Goal: Communication & Community: Answer question/provide support

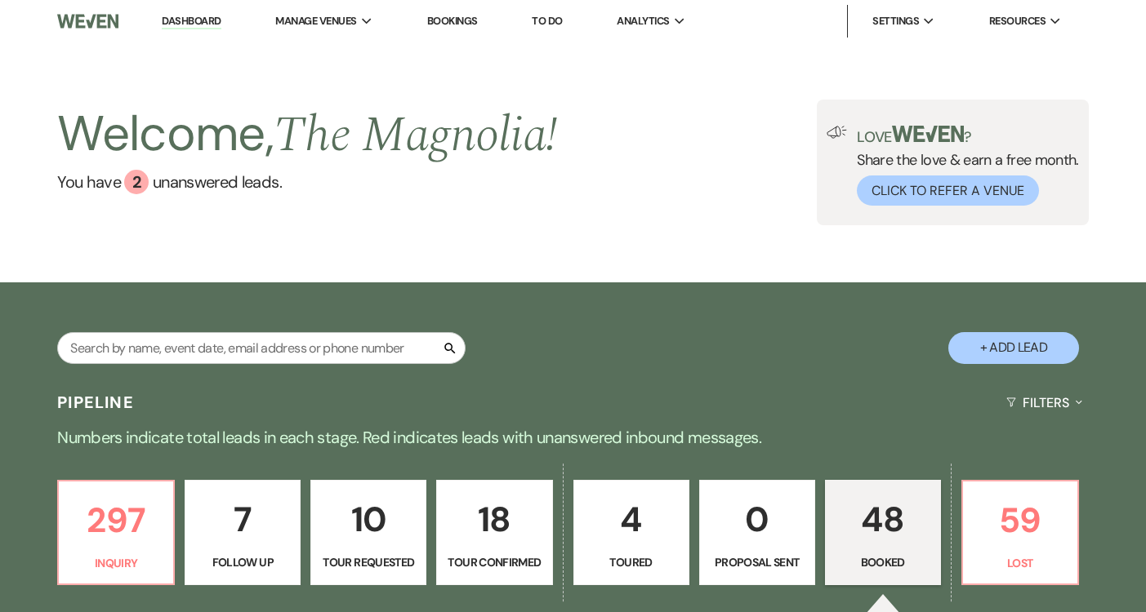
click at [847, 521] on p "48" at bounding box center [882, 519] width 95 height 55
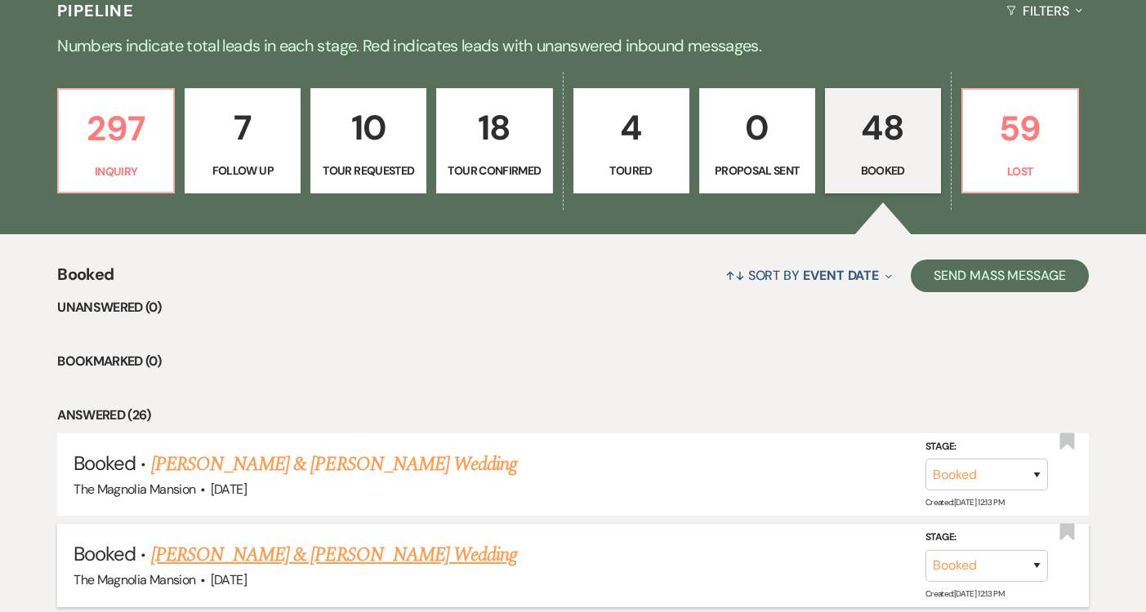
scroll to position [668, 0]
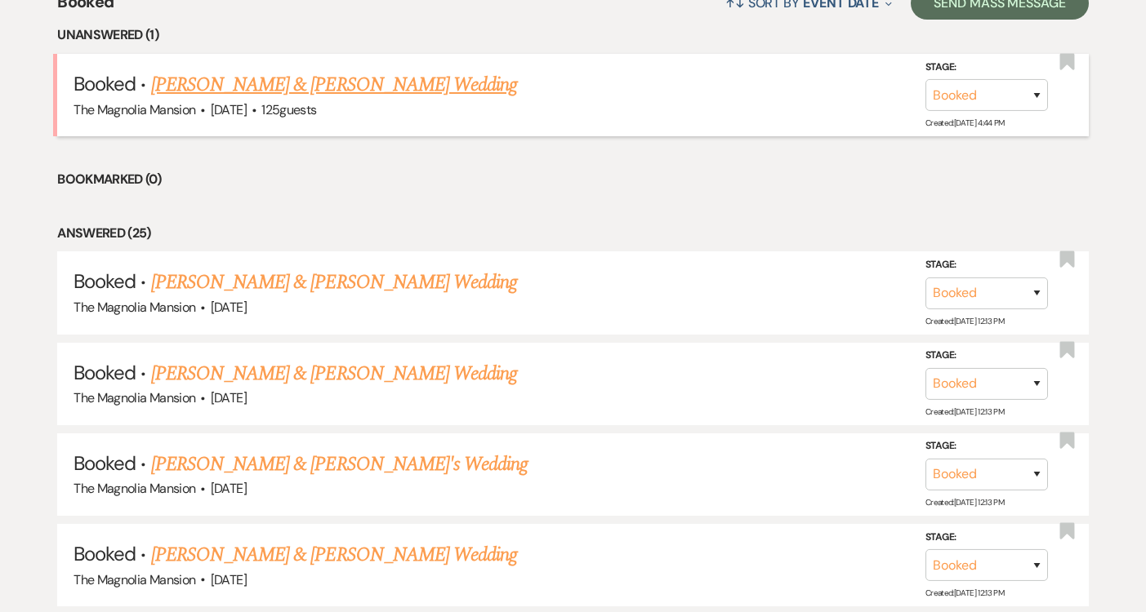
click at [291, 85] on link "[PERSON_NAME] & [PERSON_NAME] Wedding" at bounding box center [334, 84] width 366 height 29
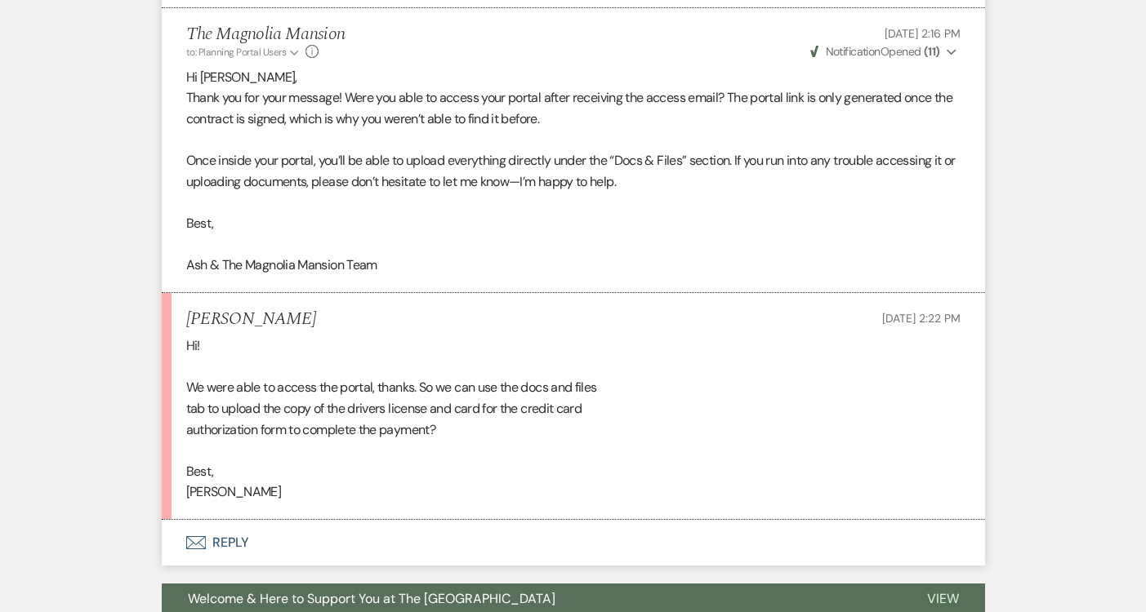
scroll to position [1345, 0]
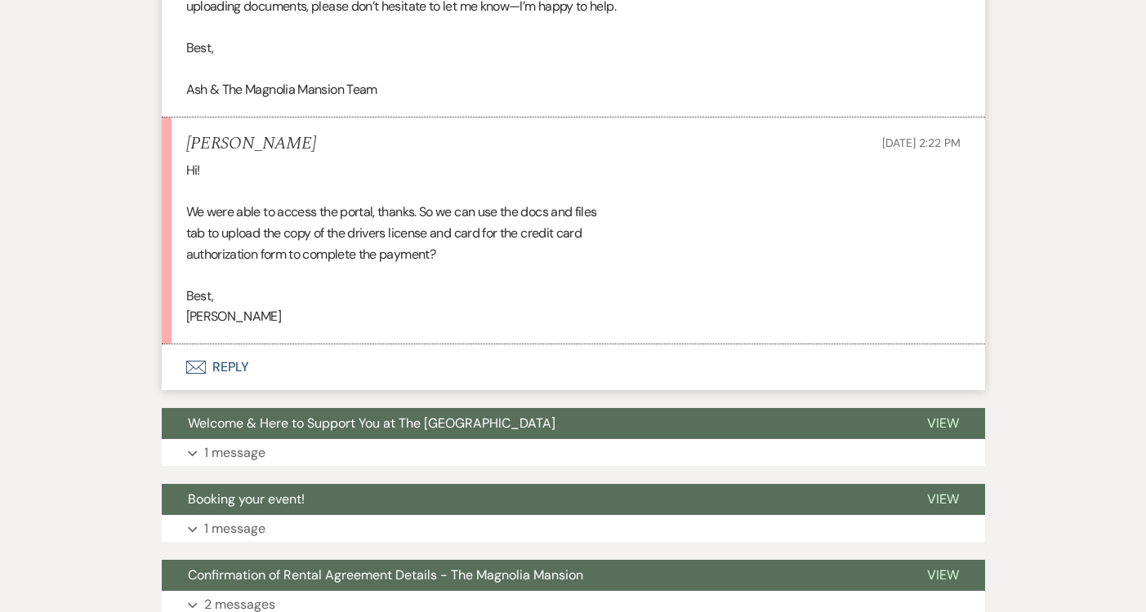
click at [292, 364] on button "Envelope Reply" at bounding box center [573, 368] width 823 height 46
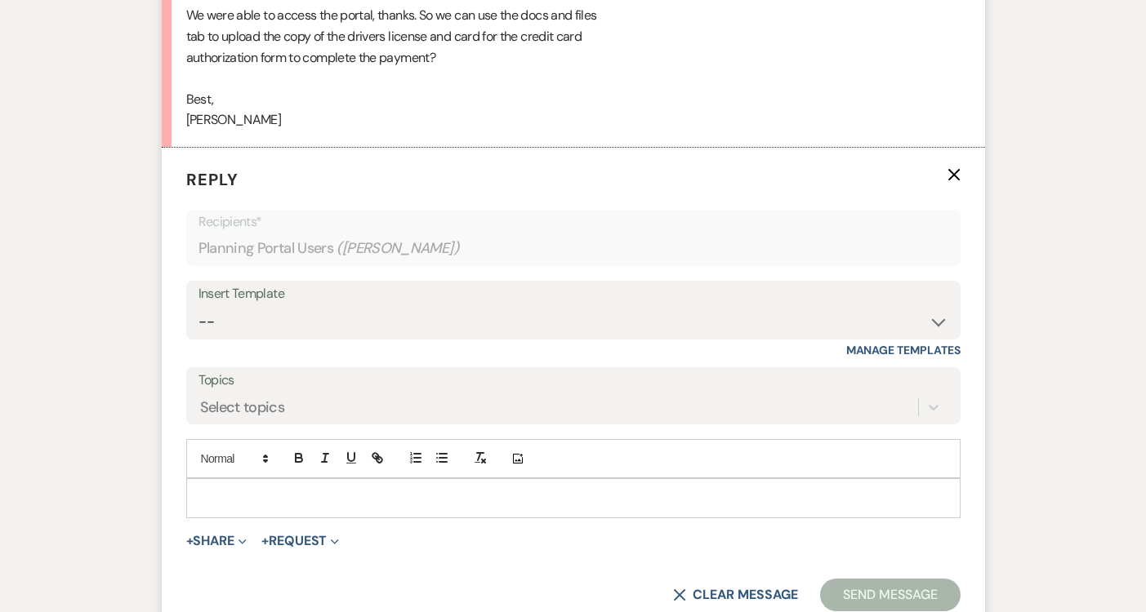
scroll to position [1552, 0]
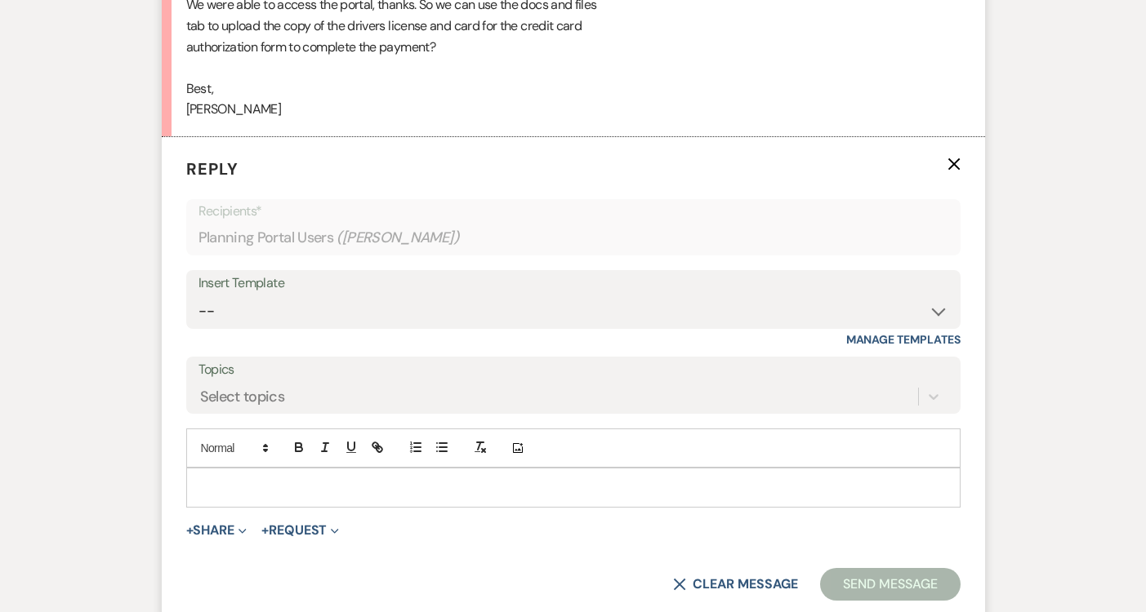
click at [307, 491] on p at bounding box center [573, 487] width 748 height 18
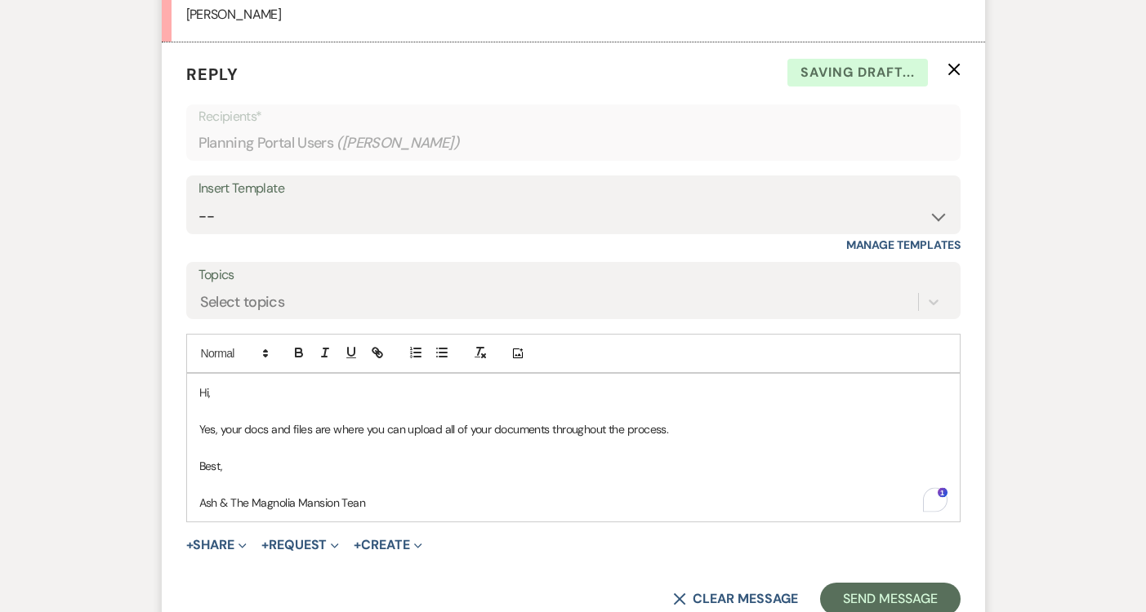
scroll to position [1665, 0]
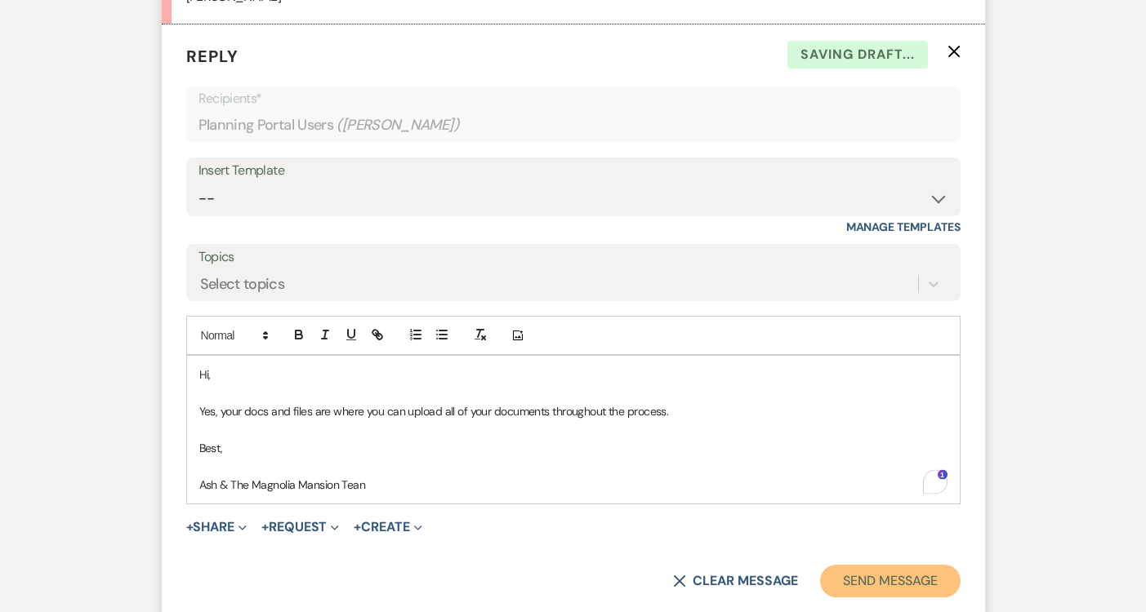
click at [870, 589] on button "Send Message" at bounding box center [890, 581] width 140 height 33
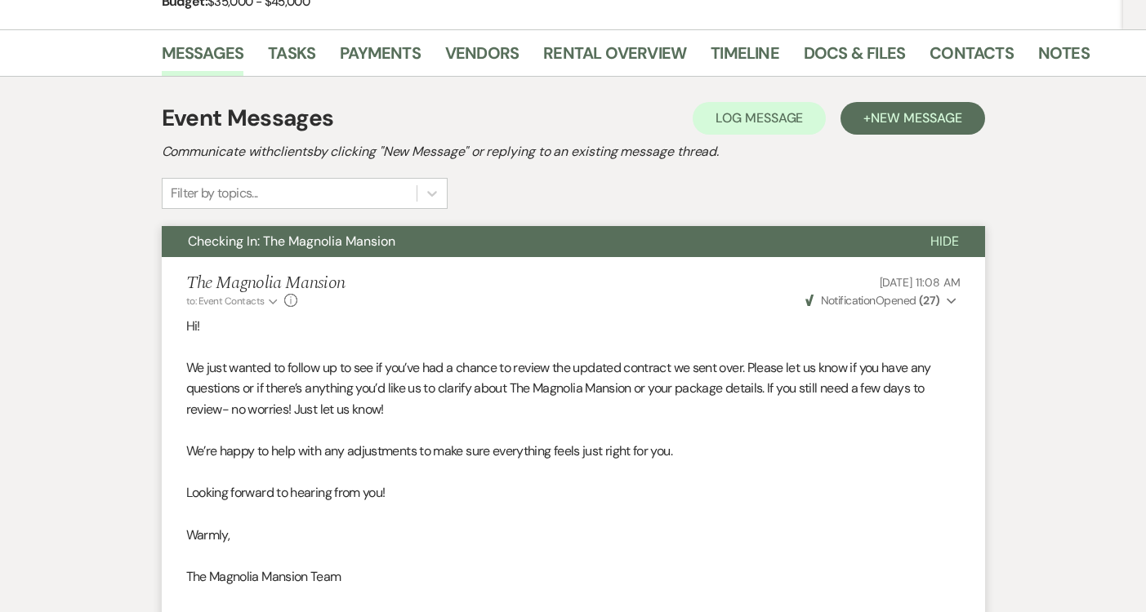
scroll to position [0, 0]
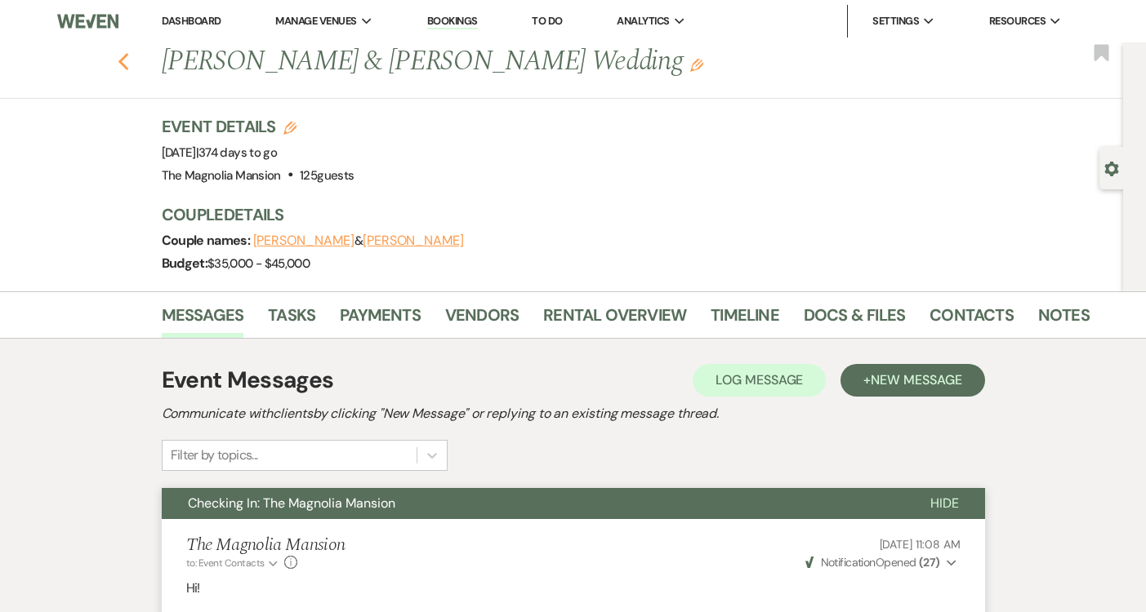
click at [130, 54] on icon "Previous" at bounding box center [124, 62] width 12 height 20
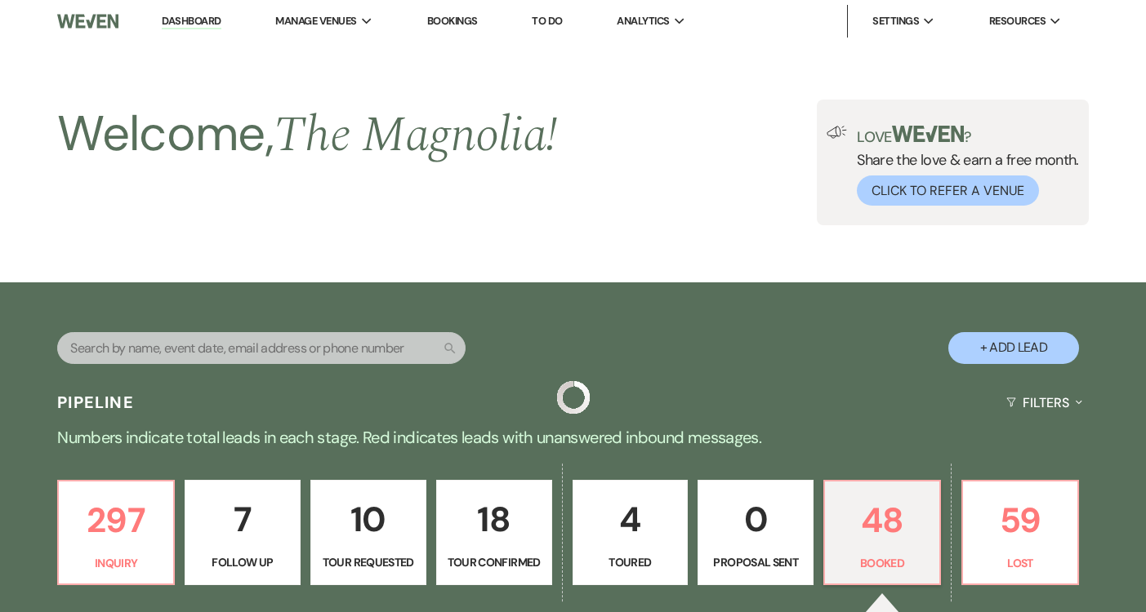
scroll to position [665, 0]
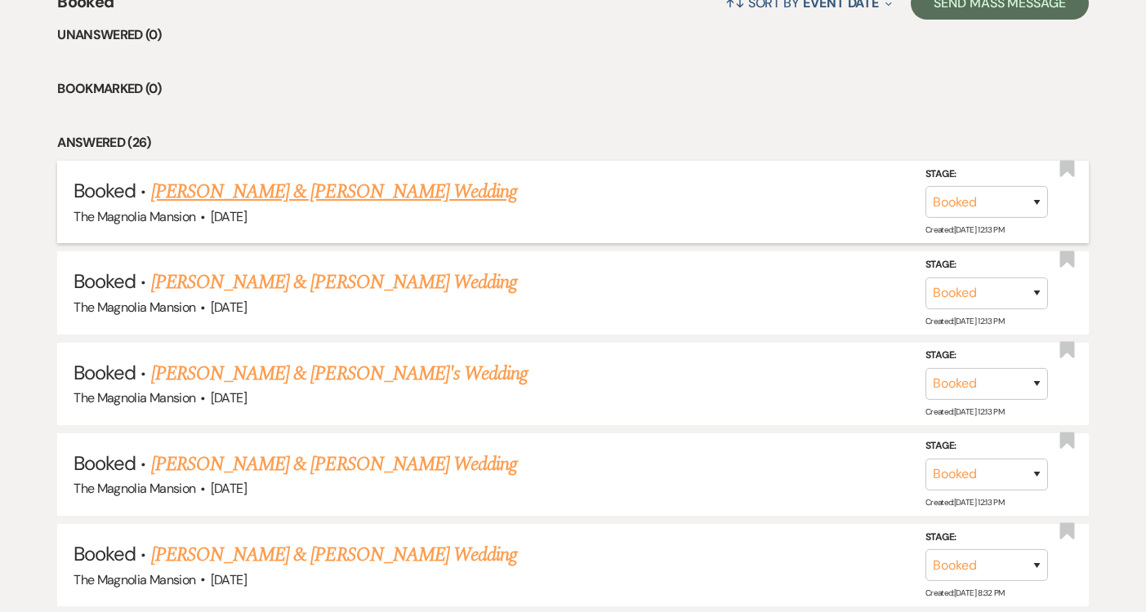
click at [357, 199] on link "[PERSON_NAME] & [PERSON_NAME] Wedding" at bounding box center [334, 191] width 366 height 29
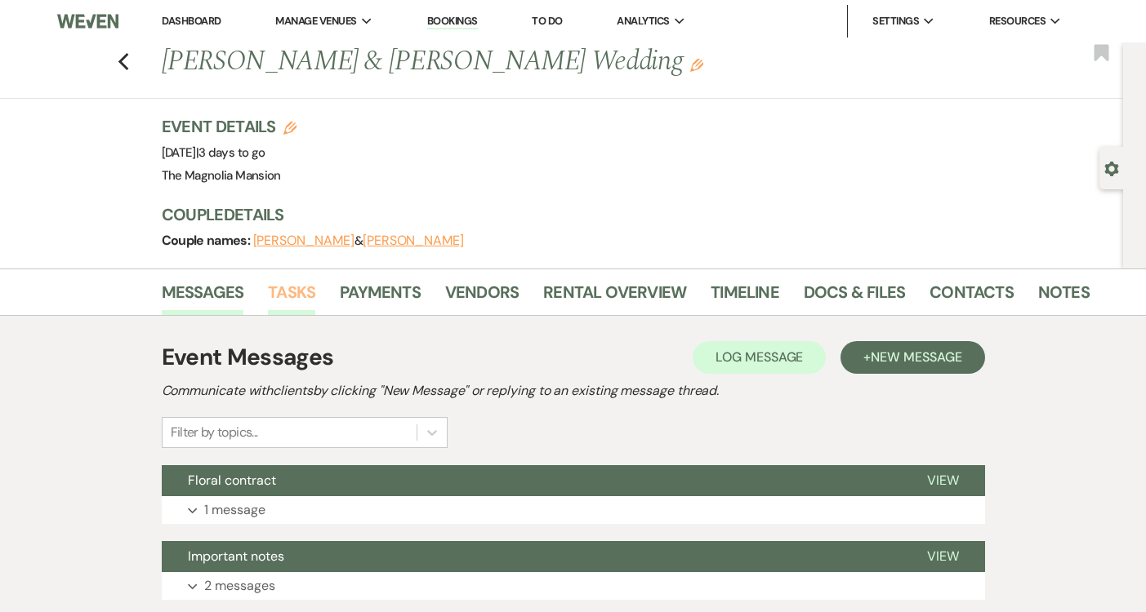
click at [277, 296] on link "Tasks" at bounding box center [291, 297] width 47 height 36
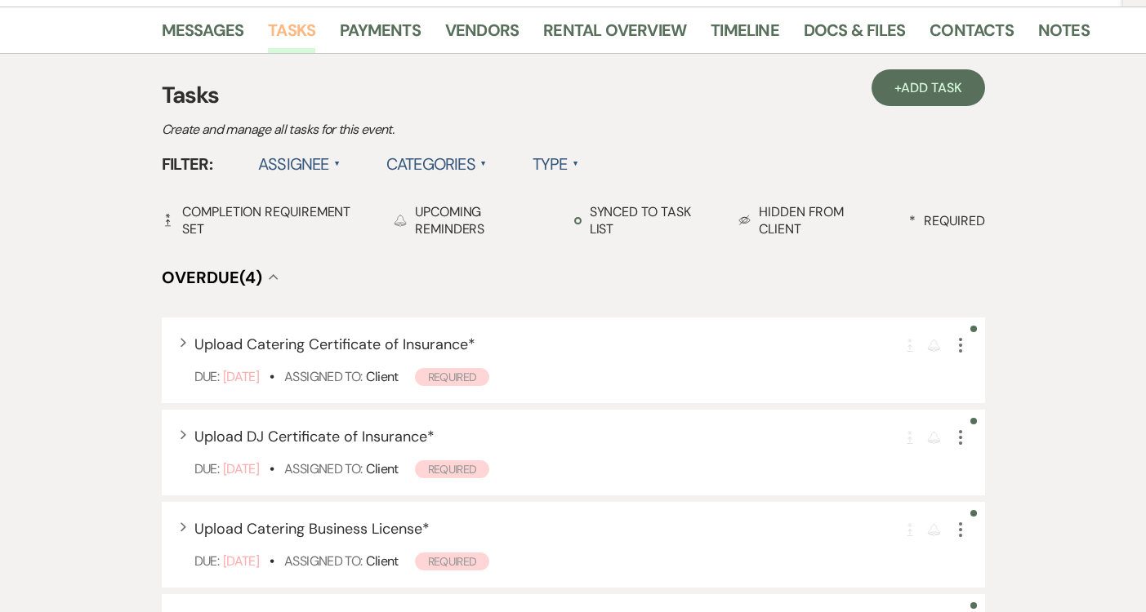
scroll to position [265, 0]
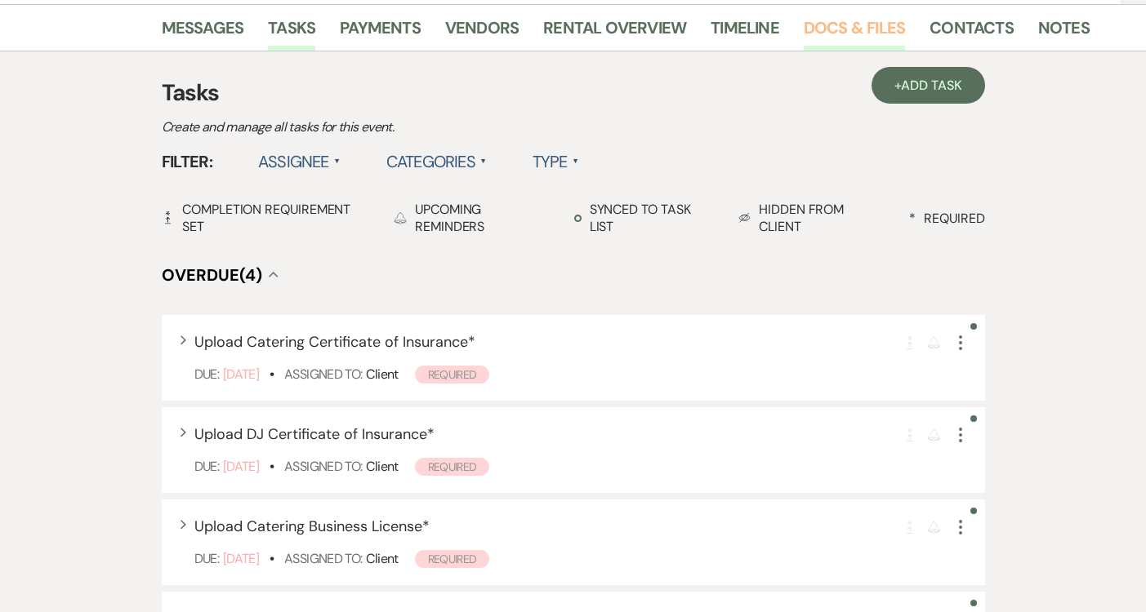
click at [830, 29] on link "Docs & Files" at bounding box center [853, 33] width 101 height 36
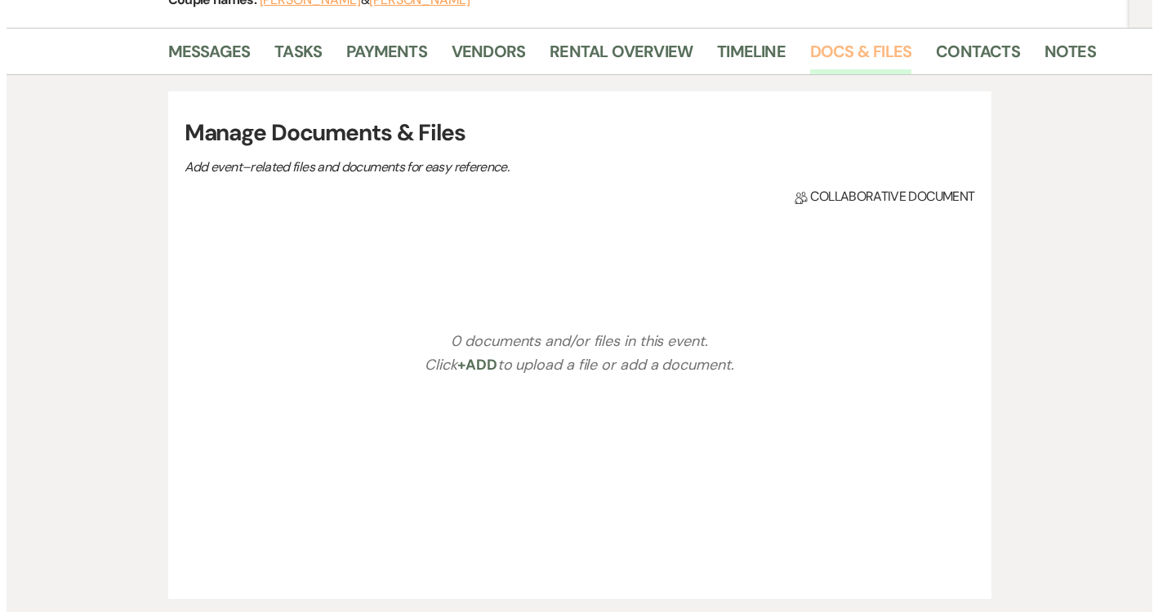
scroll to position [265, 0]
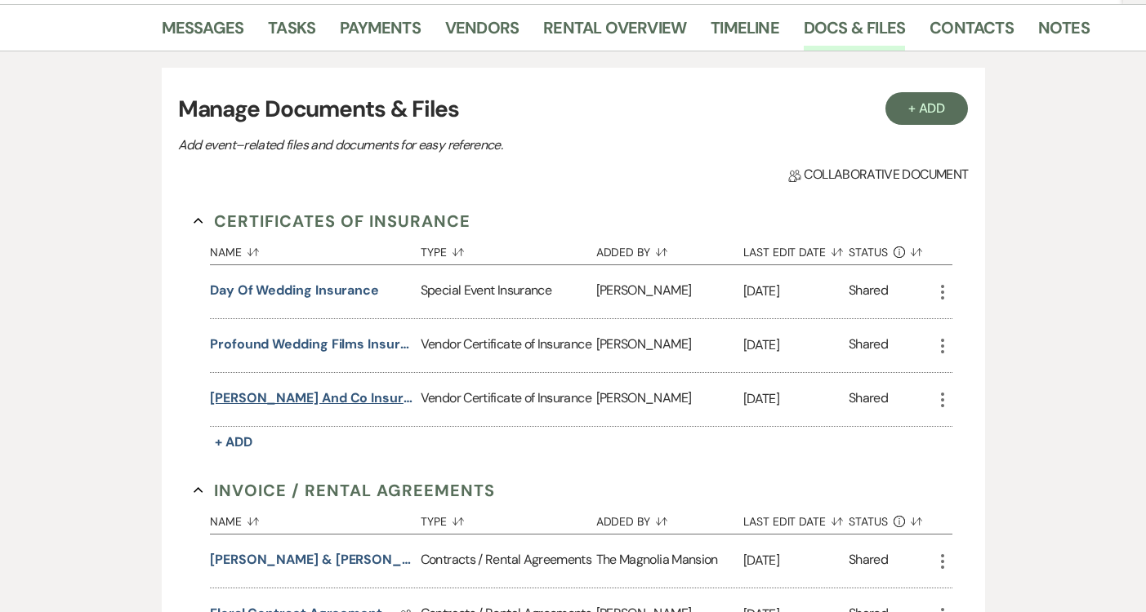
click at [322, 397] on button "[PERSON_NAME] and Co insurance" at bounding box center [312, 399] width 204 height 20
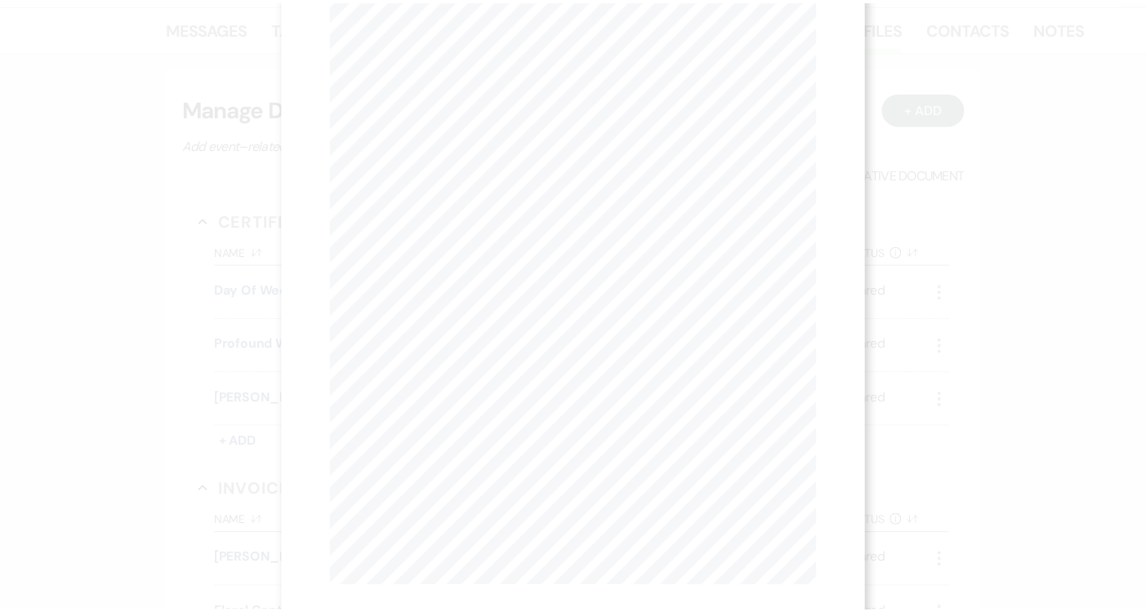
scroll to position [0, 0]
click at [823, 35] on button "X" at bounding box center [817, 43] width 24 height 29
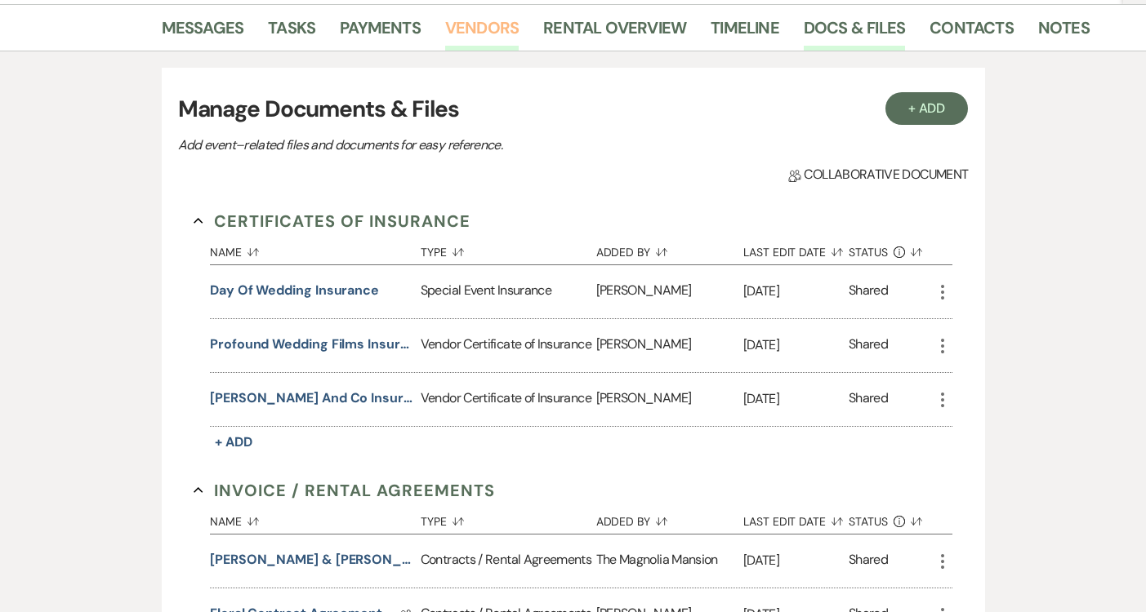
click at [476, 16] on link "Vendors" at bounding box center [481, 33] width 73 height 36
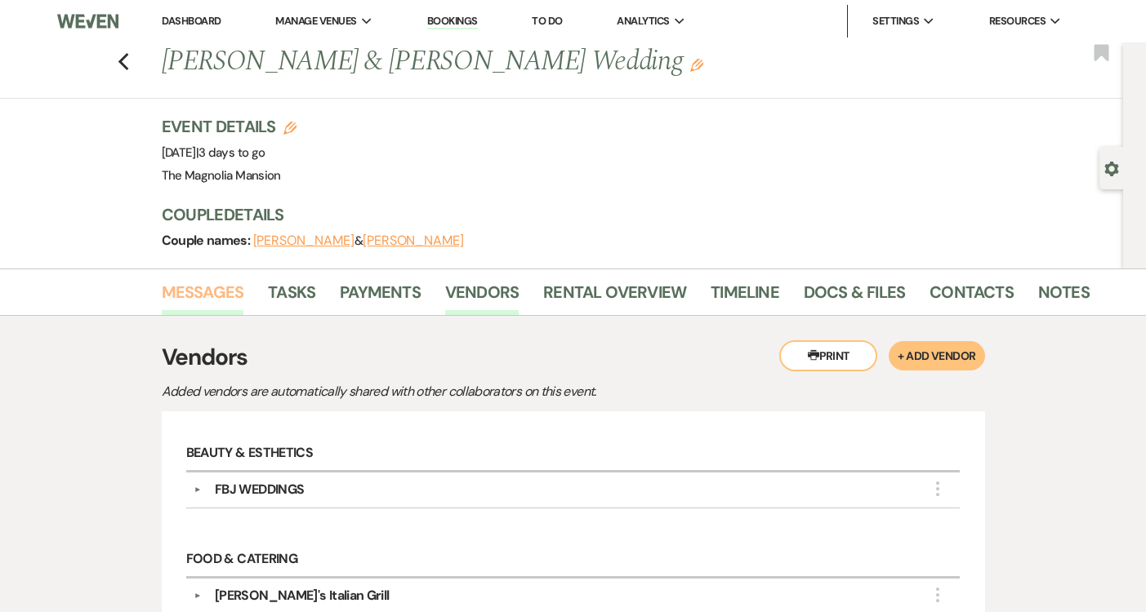
click at [204, 290] on link "Messages" at bounding box center [203, 297] width 82 height 36
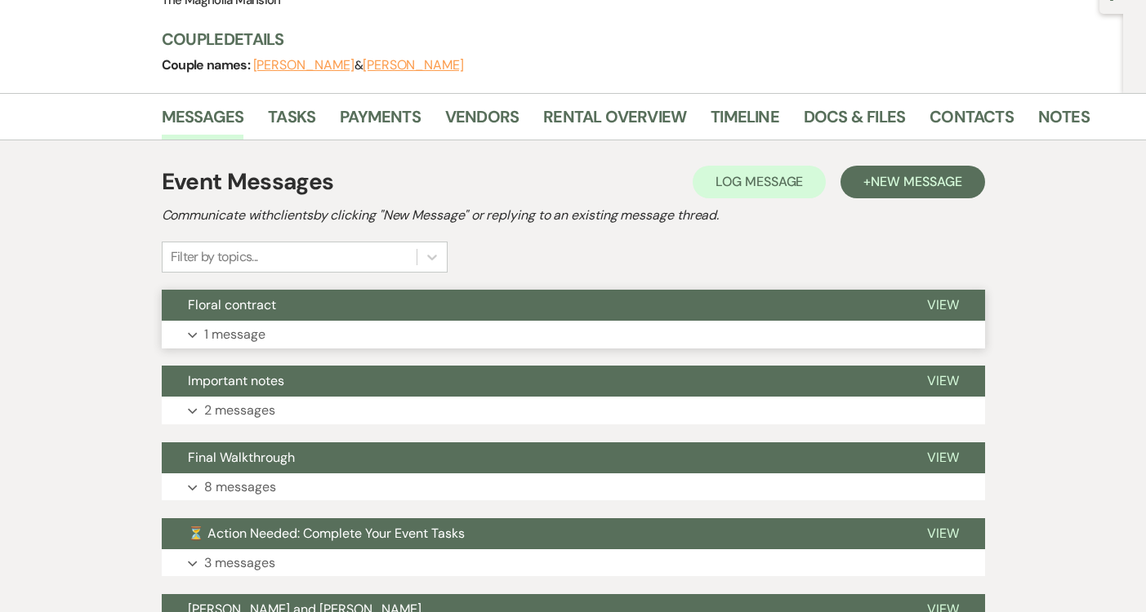
click at [536, 312] on button "Floral contract" at bounding box center [531, 305] width 739 height 31
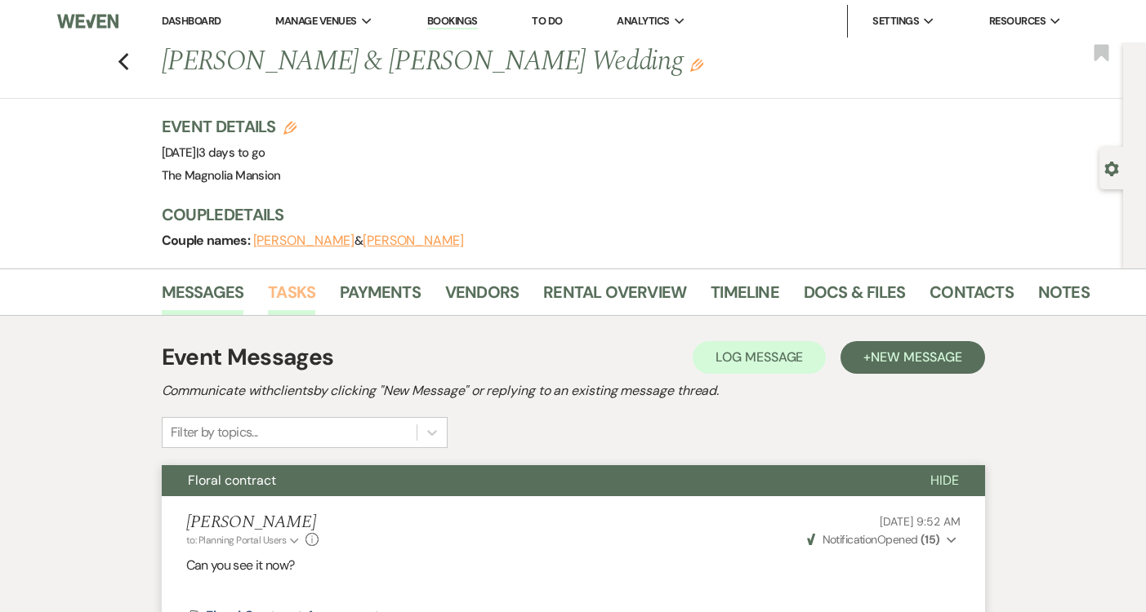
click at [307, 296] on link "Tasks" at bounding box center [291, 297] width 47 height 36
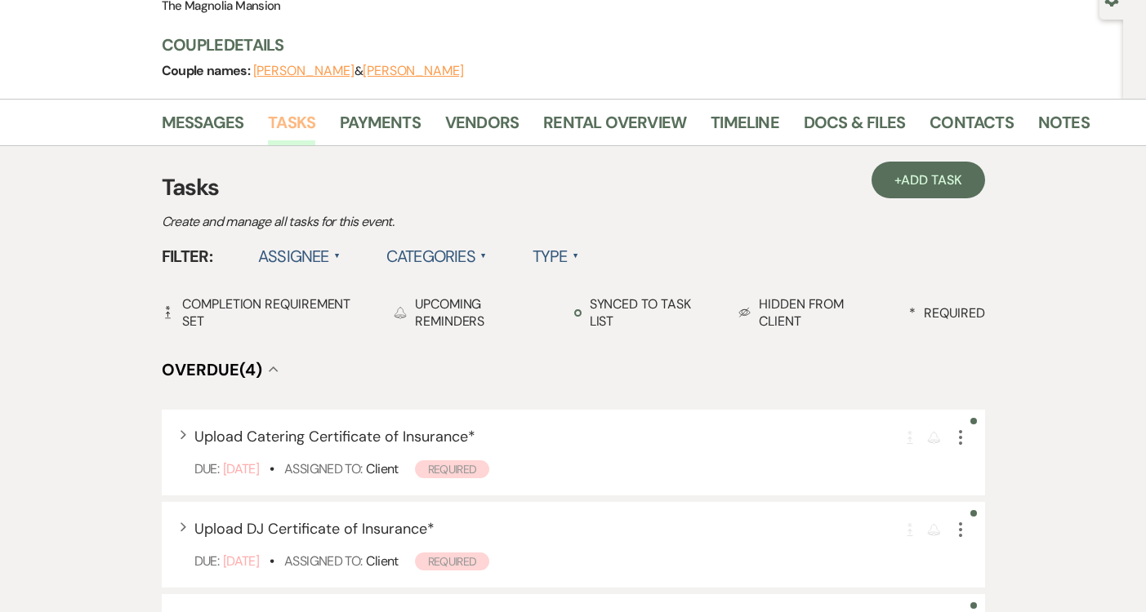
scroll to position [49, 0]
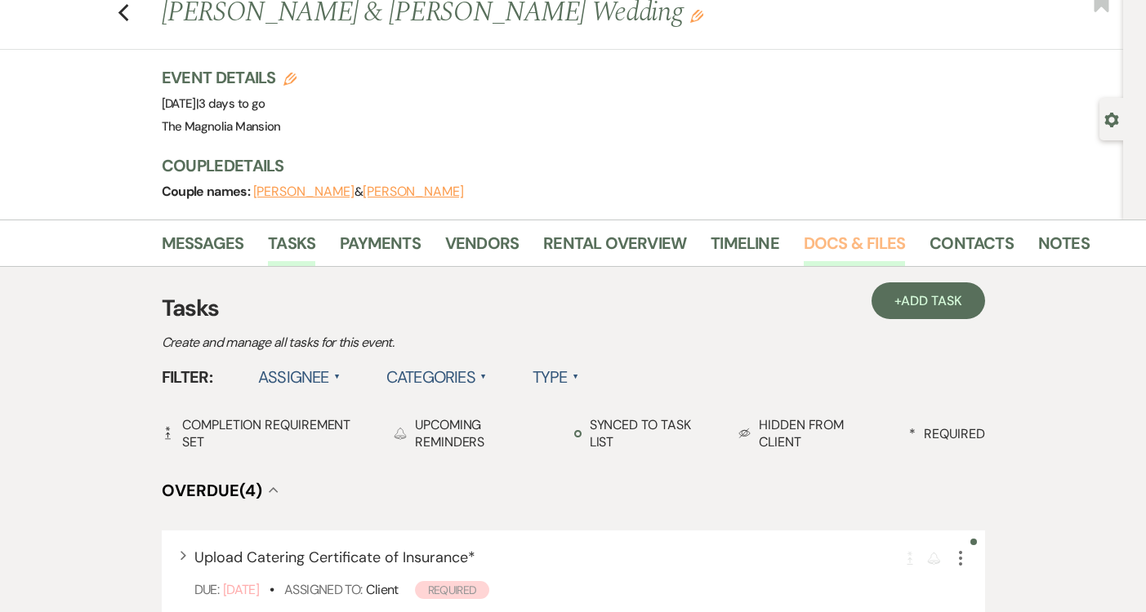
click at [816, 245] on link "Docs & Files" at bounding box center [853, 248] width 101 height 36
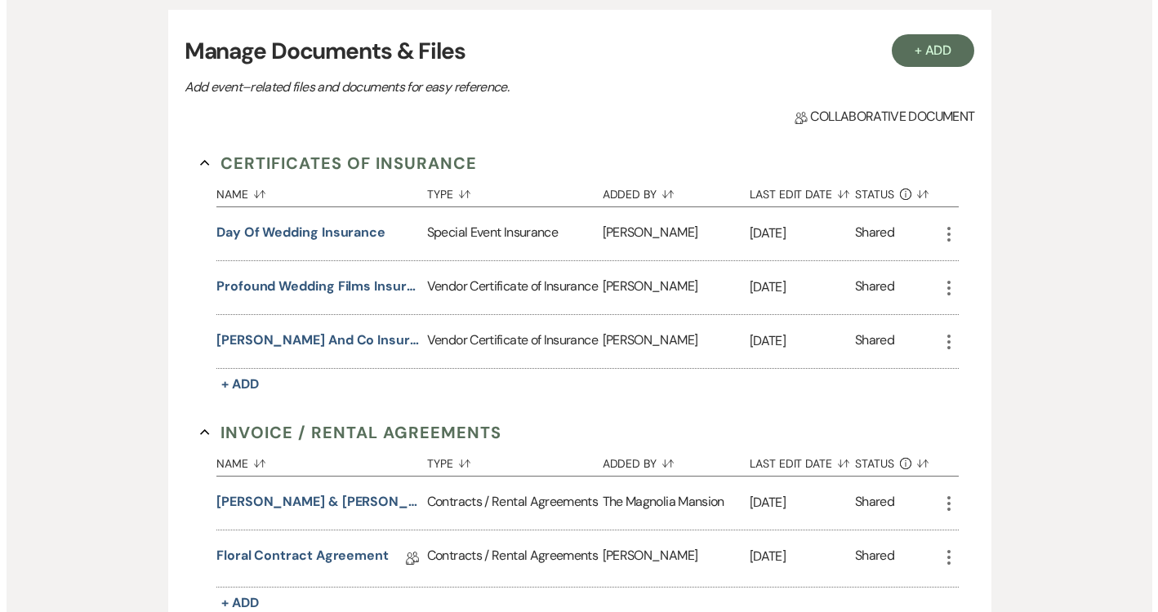
scroll to position [471, 0]
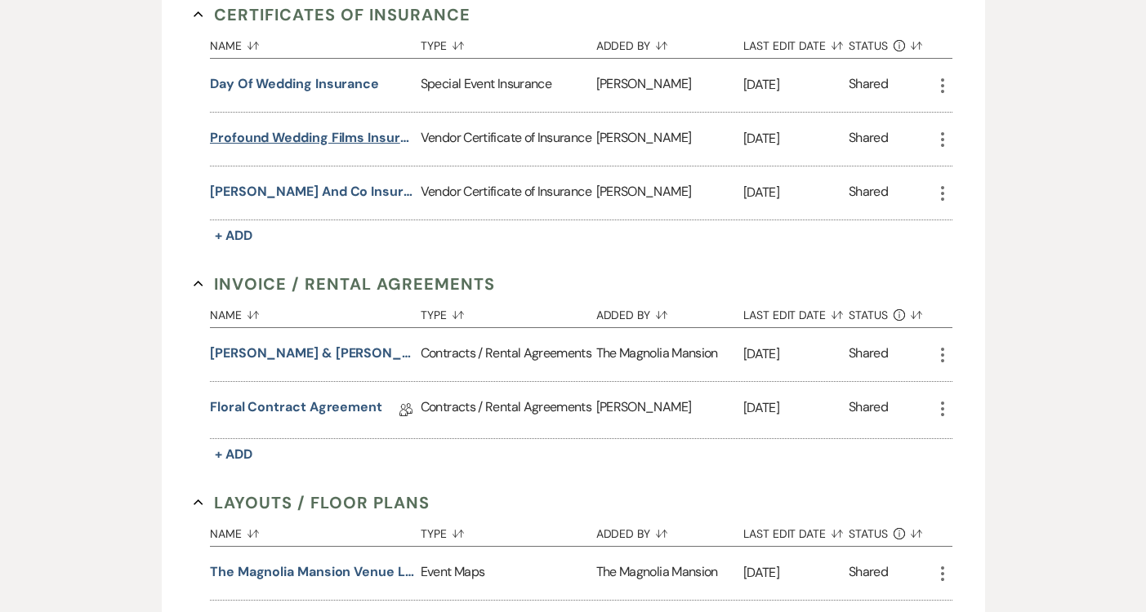
click at [343, 128] on button "Profound wedding films insurance" at bounding box center [312, 138] width 204 height 20
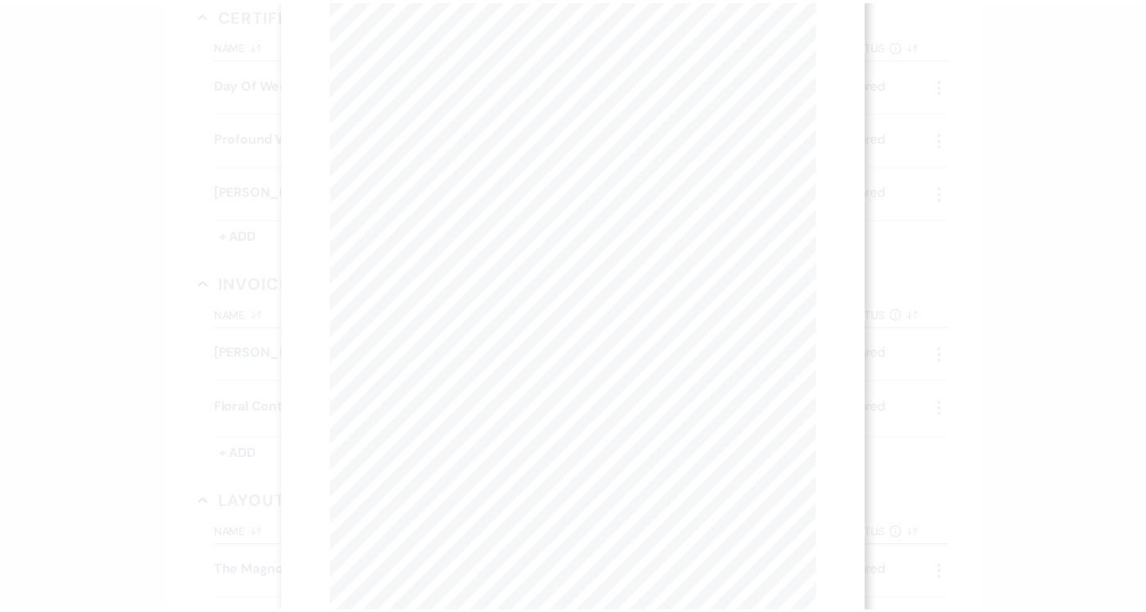
scroll to position [0, 0]
click at [821, 49] on use "button" at bounding box center [817, 44] width 13 height 13
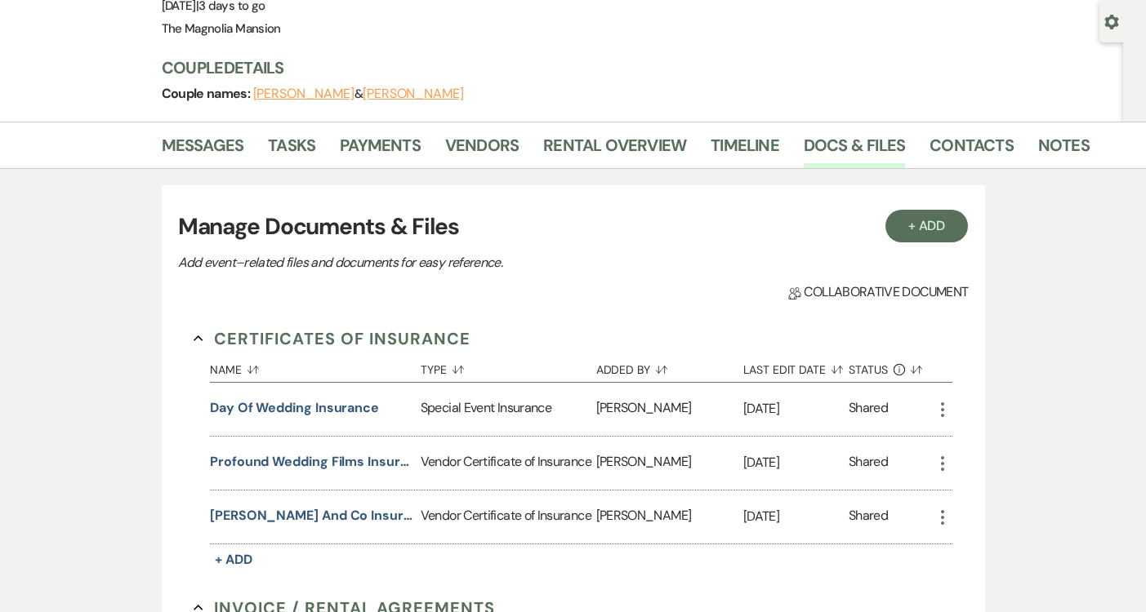
scroll to position [102, 0]
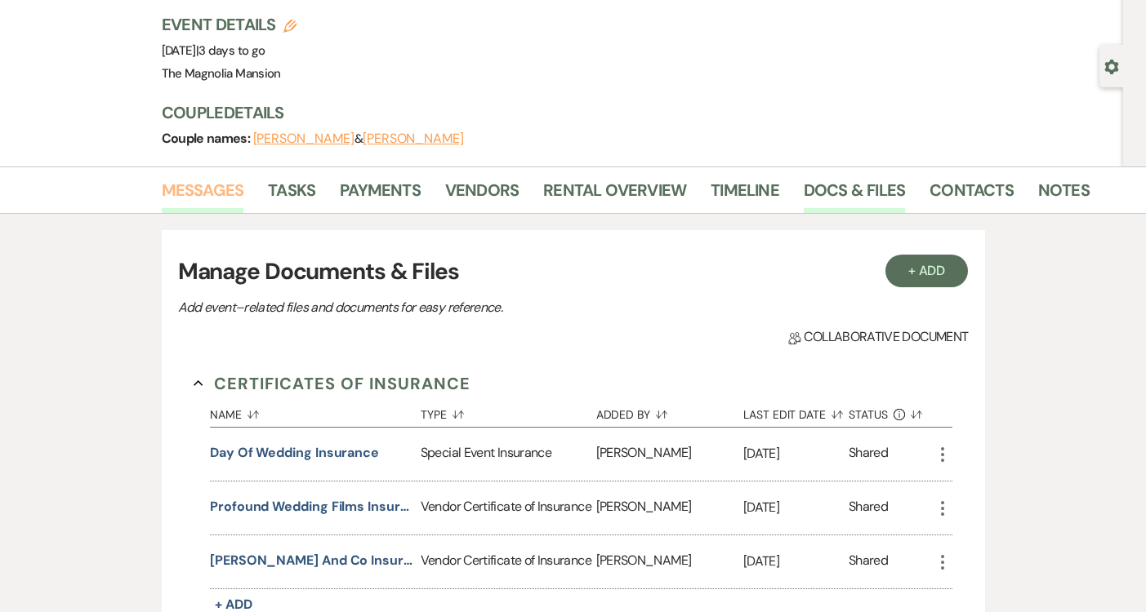
click at [196, 201] on link "Messages" at bounding box center [203, 195] width 82 height 36
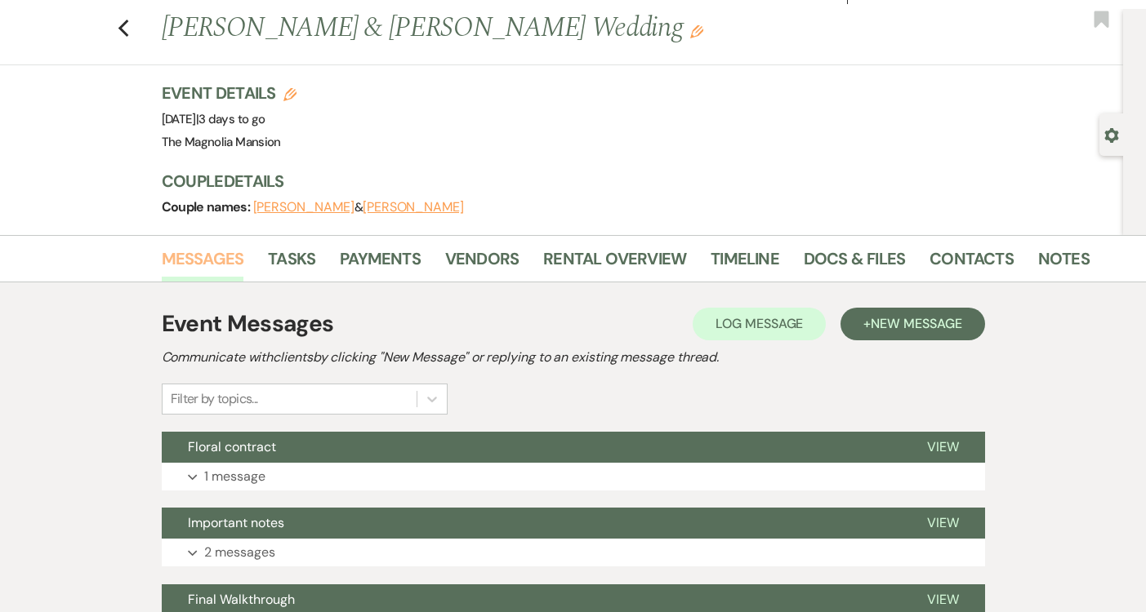
scroll to position [35, 0]
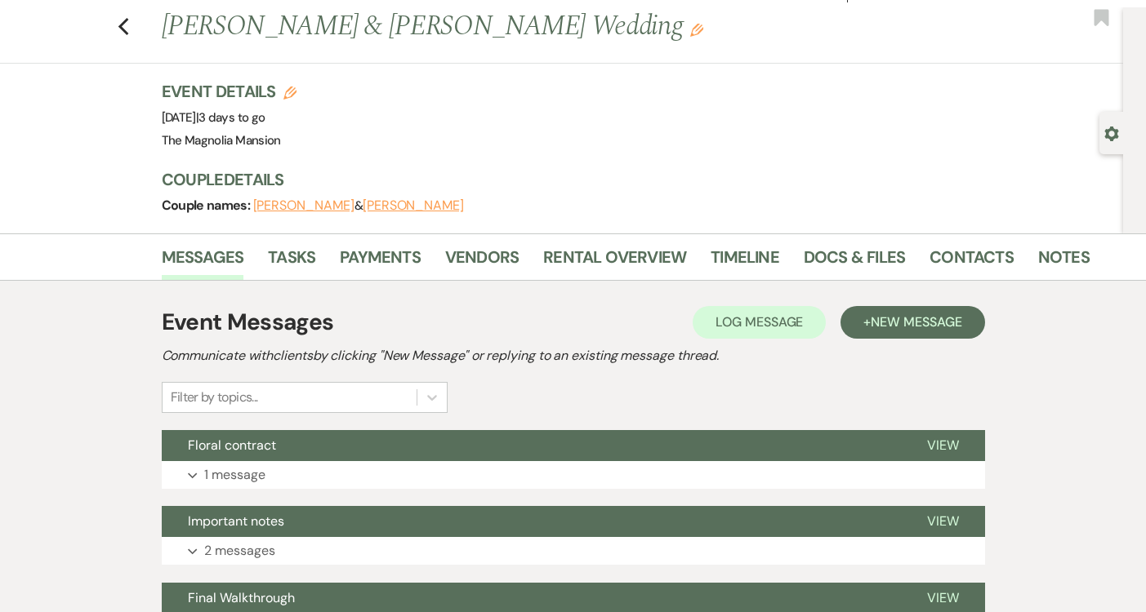
click at [940, 323] on span "New Message" at bounding box center [915, 322] width 91 height 17
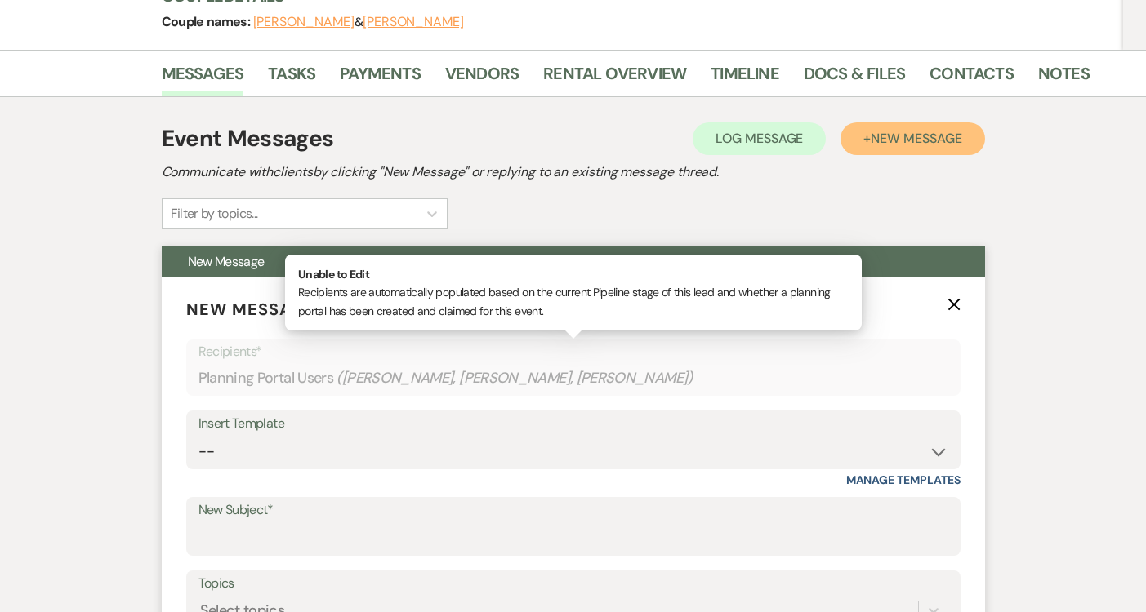
scroll to position [323, 0]
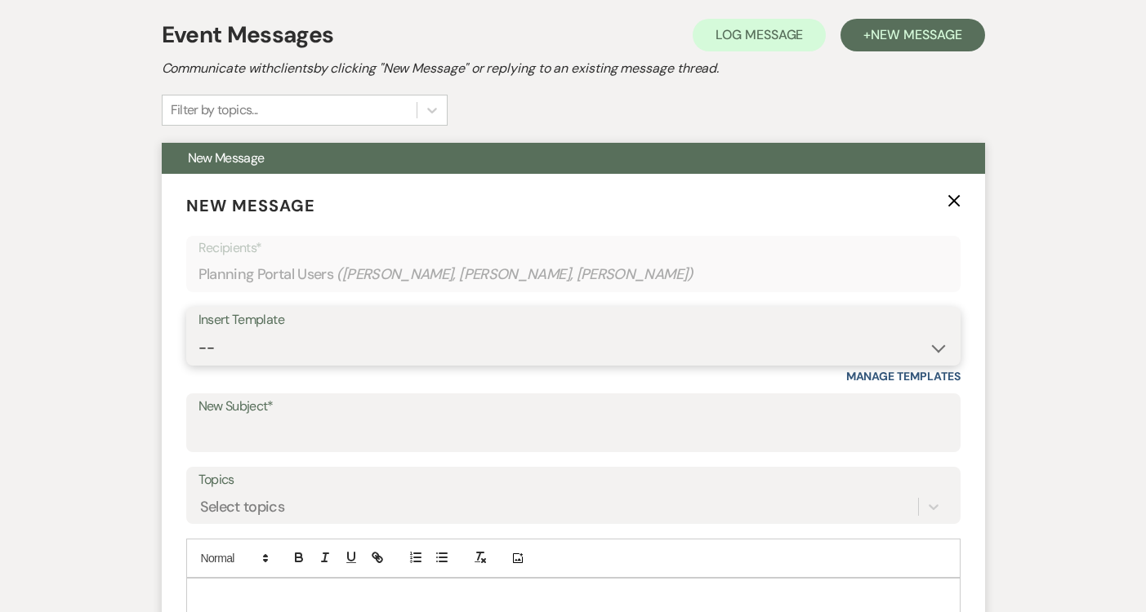
click at [324, 336] on select "-- Weven Planning Portal Introduction (Booked Events) Tour Request Response Con…" at bounding box center [573, 348] width 750 height 32
click at [286, 443] on input "New Subject*" at bounding box center [573, 435] width 750 height 32
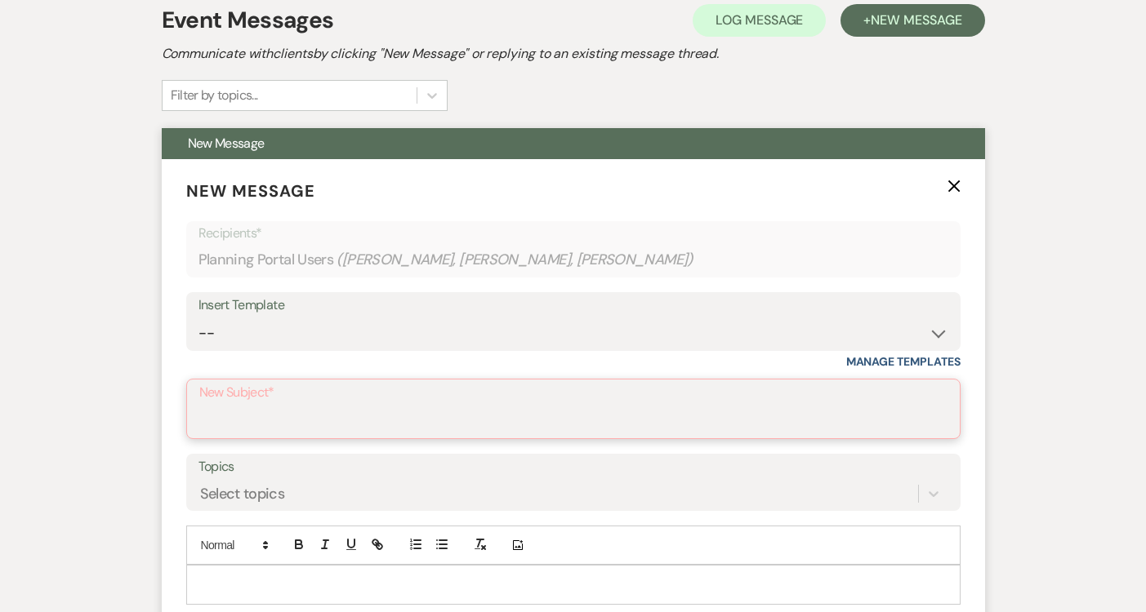
scroll to position [517, 0]
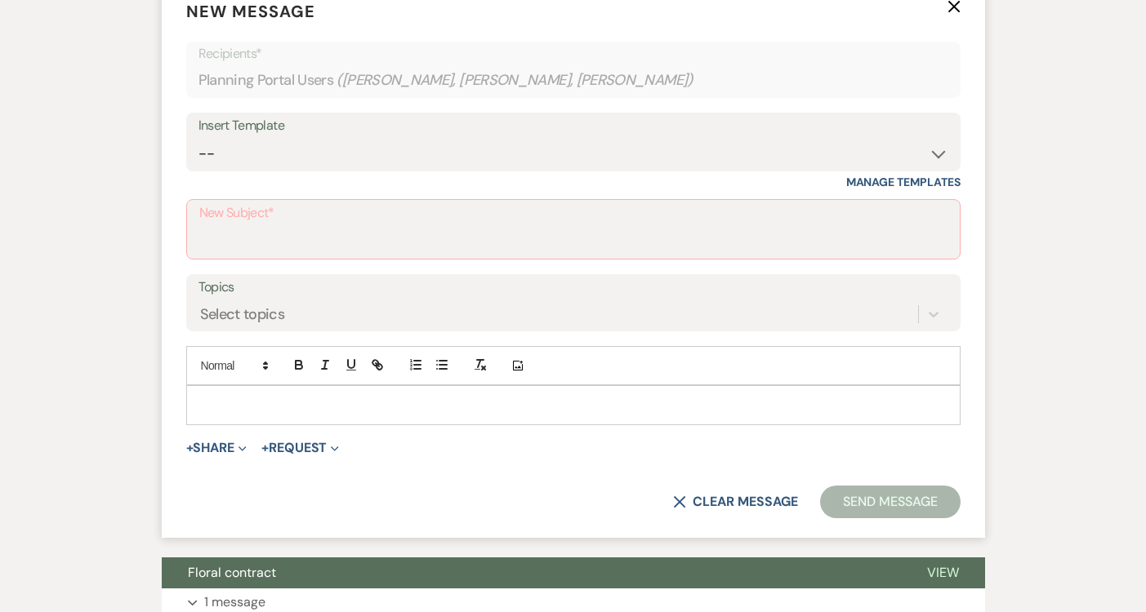
click at [235, 403] on p at bounding box center [573, 405] width 748 height 18
paste div "To enrich screen reader interactions, please activate Accessibility in Grammarl…"
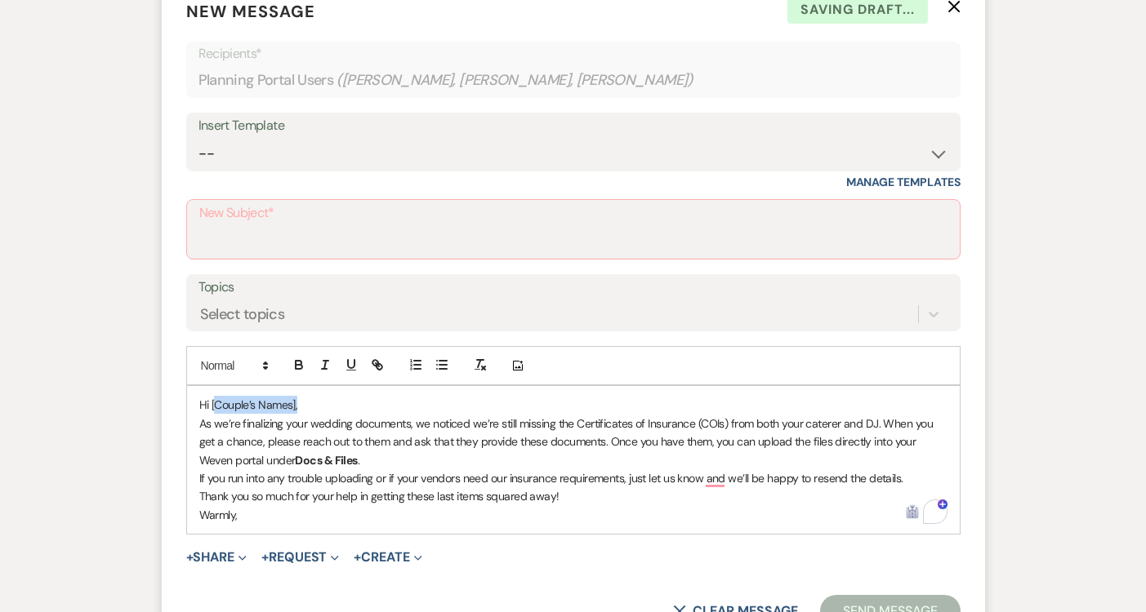
drag, startPoint x: 309, startPoint y: 399, endPoint x: 213, endPoint y: 409, distance: 96.0
click at [213, 409] on p "Hi [Couple’s Names]," at bounding box center [573, 405] width 748 height 18
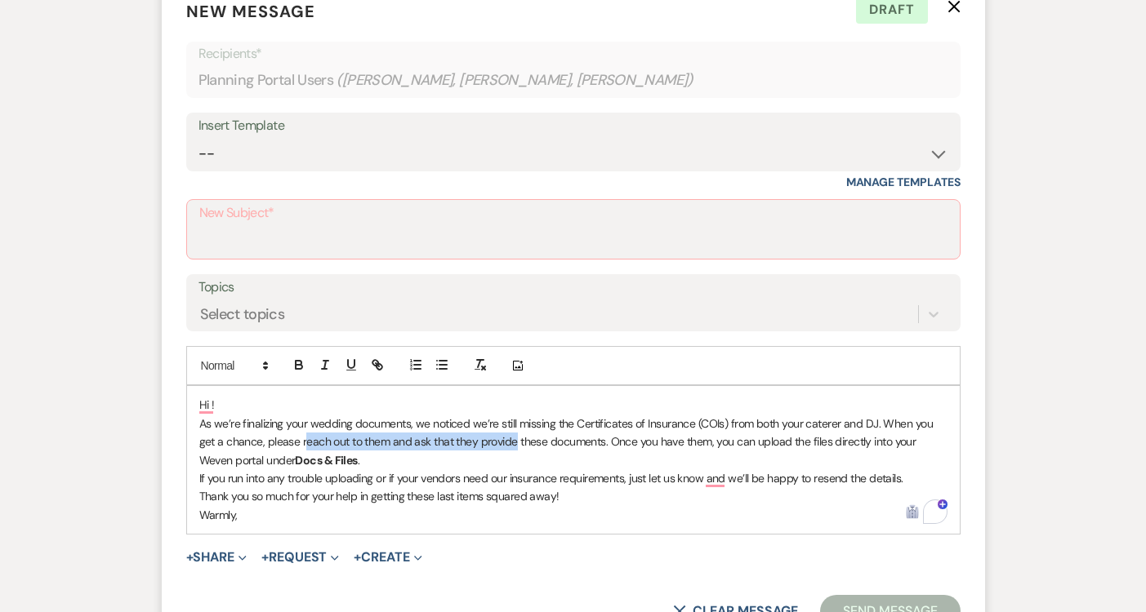
drag, startPoint x: 394, startPoint y: 429, endPoint x: 515, endPoint y: 442, distance: 121.5
click at [515, 442] on p "As we’re finalizing your wedding documents, we noticed we’re still missing the …" at bounding box center [573, 442] width 748 height 55
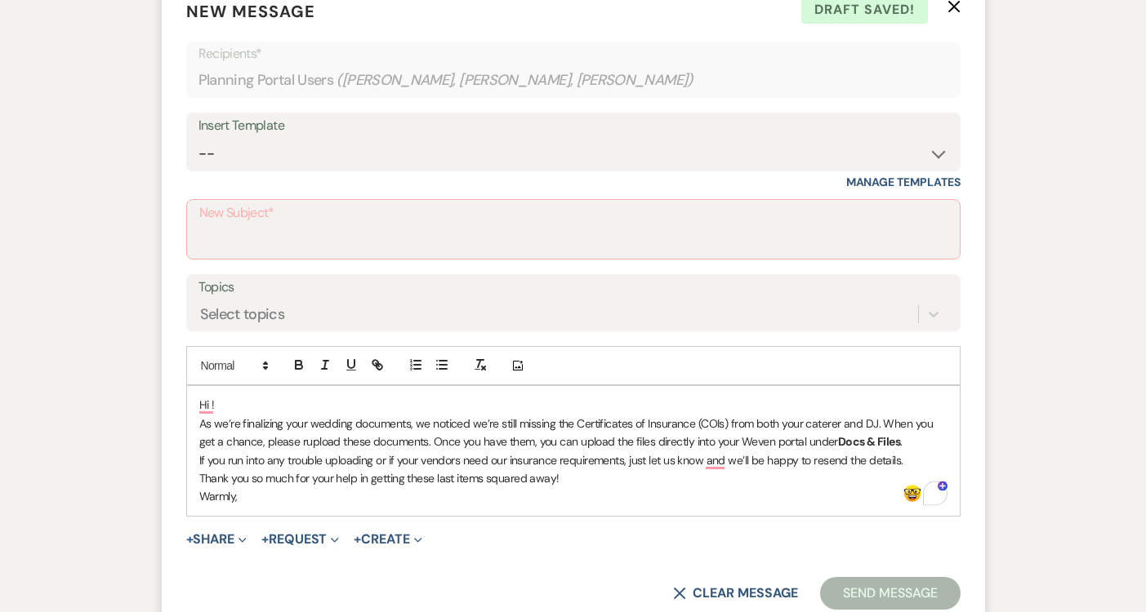
click at [916, 437] on p "As we’re finalizing your wedding documents, we noticed we’re still missing the …" at bounding box center [573, 433] width 748 height 37
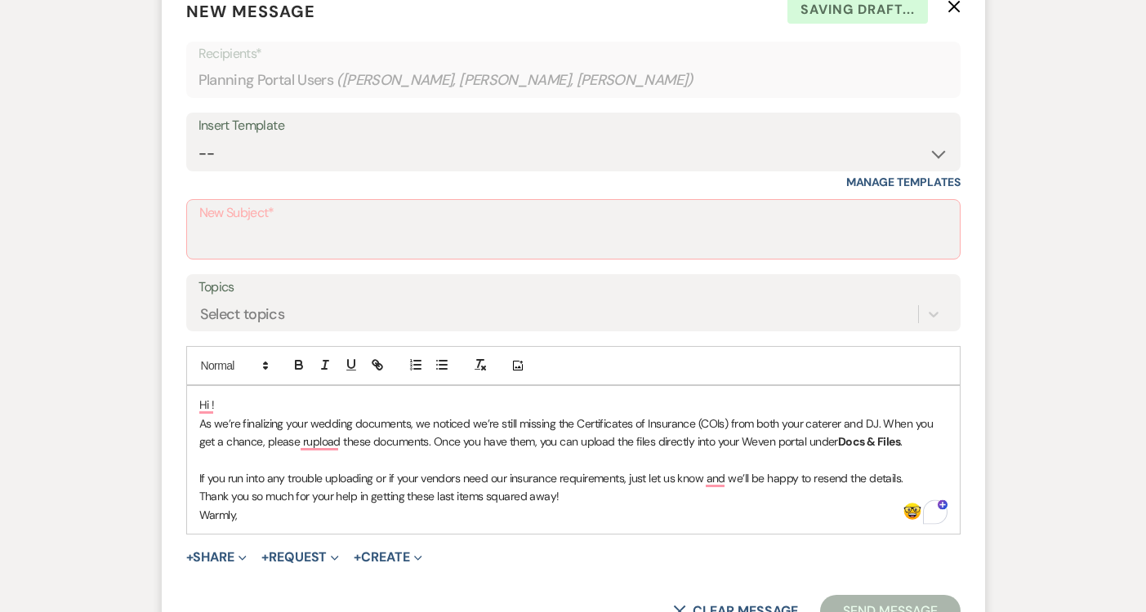
click at [930, 478] on p "If you run into any trouble uploading or if your vendors need our insurance req…" at bounding box center [573, 478] width 748 height 18
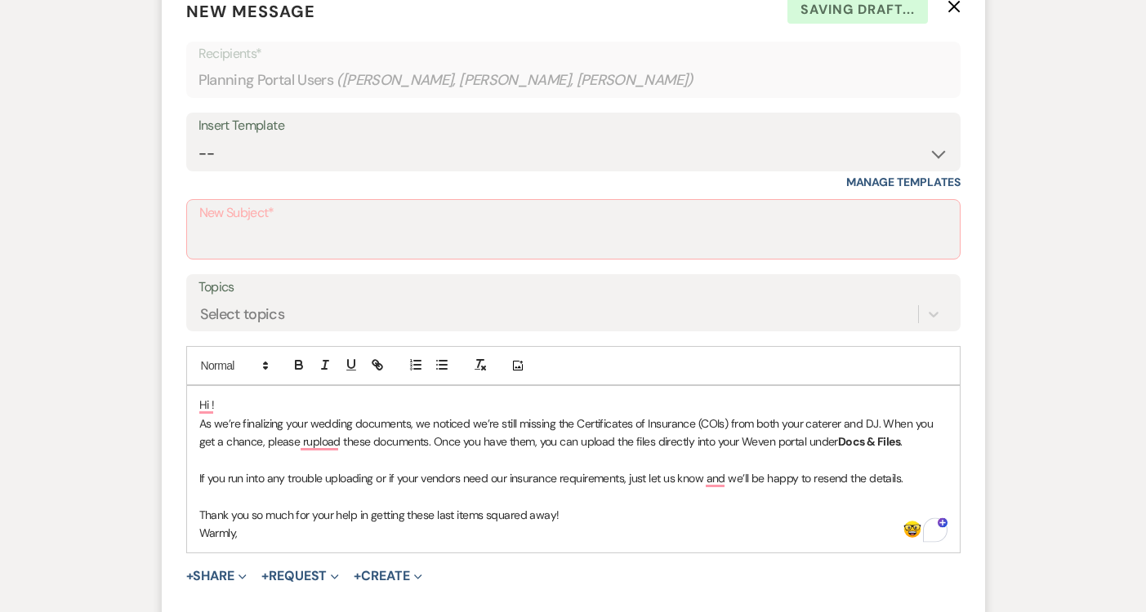
click at [633, 524] on p "Warmly," at bounding box center [573, 533] width 748 height 18
click at [307, 447] on p "As we’re finalizing your wedding documents, we noticed we’re still missing the …" at bounding box center [573, 433] width 748 height 37
click at [570, 510] on p "Thank you so much for your help in getting these last items squared away!" at bounding box center [573, 515] width 748 height 18
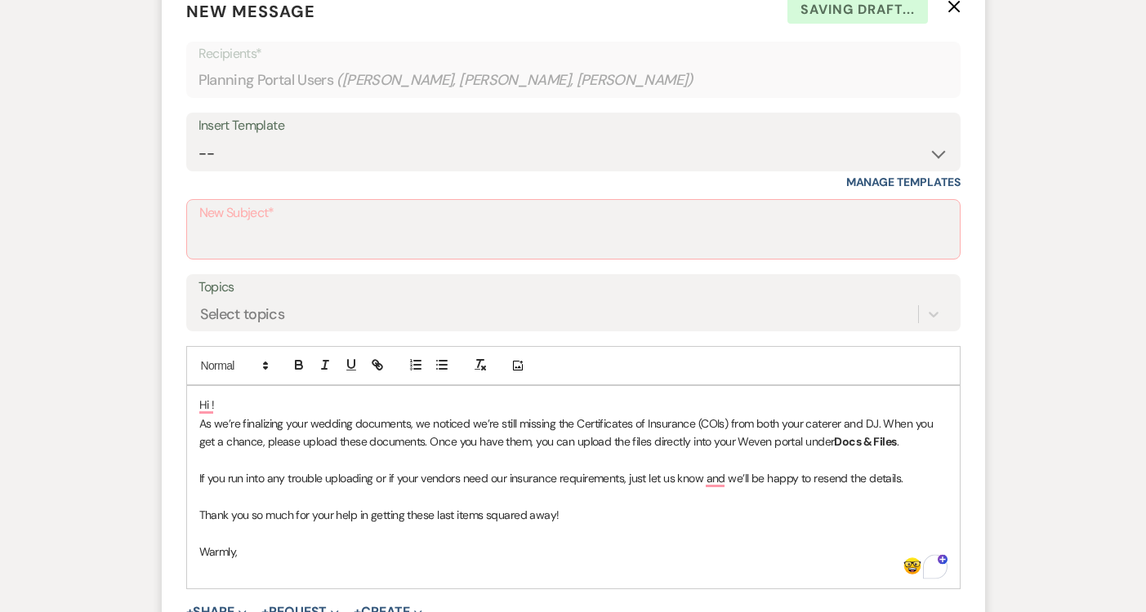
drag, startPoint x: 468, startPoint y: 564, endPoint x: 458, endPoint y: 572, distance: 12.2
click at [465, 567] on p "To enrich screen reader interactions, please activate Accessibility in Grammarl…" at bounding box center [573, 570] width 748 height 18
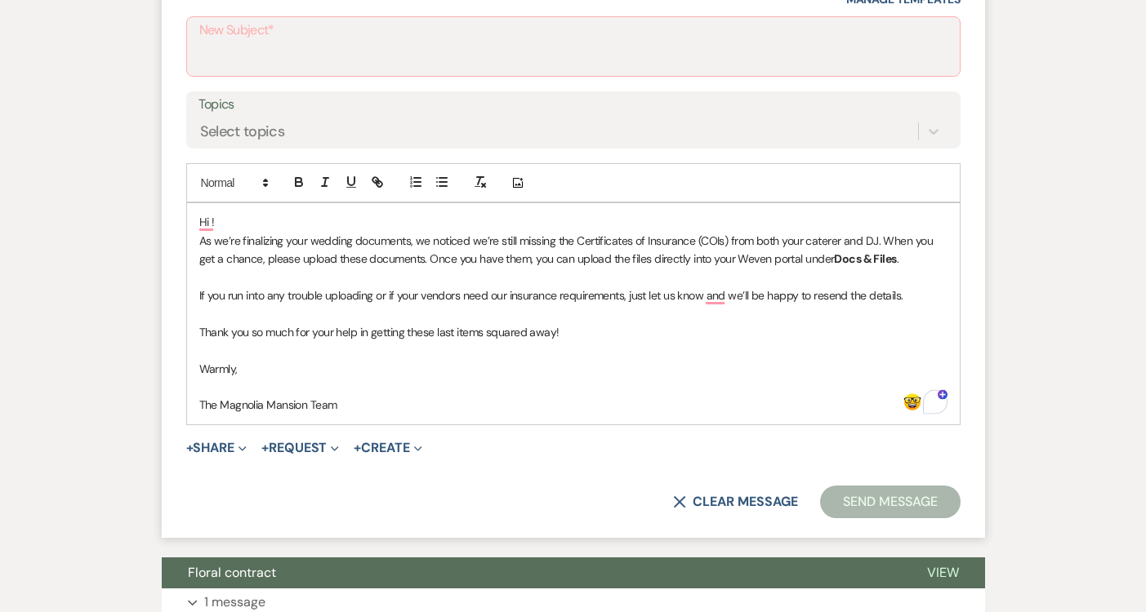
scroll to position [682, 0]
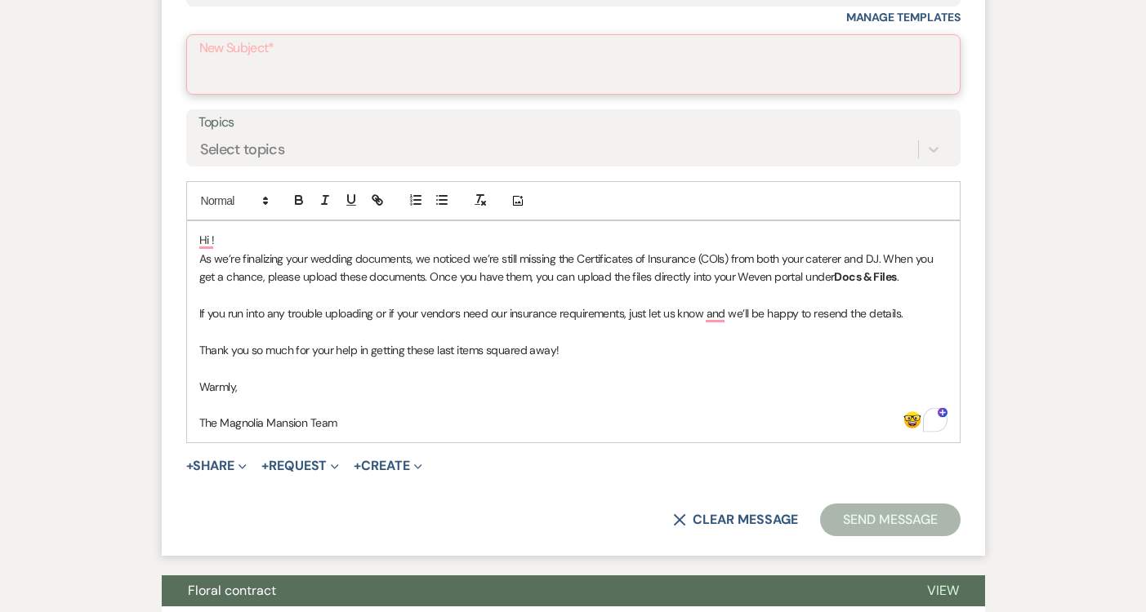
click at [407, 87] on input "New Subject*" at bounding box center [573, 76] width 748 height 32
click at [214, 80] on input "New Subject*" at bounding box center [573, 76] width 748 height 32
paste input "Request for Catering & DJ COIs"
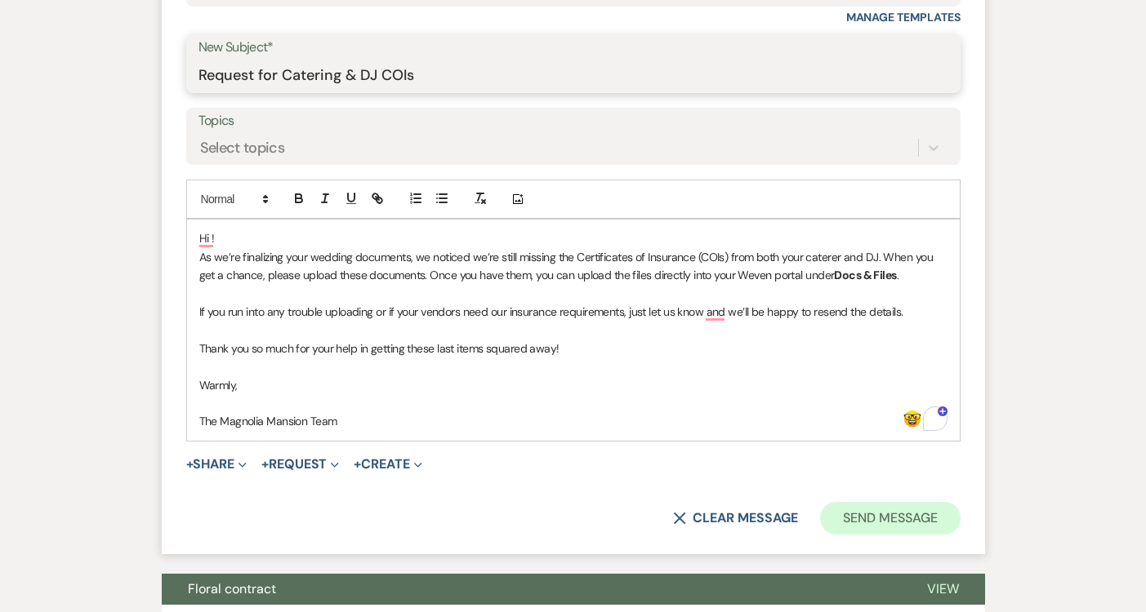
type input "Request for Catering & DJ COIs"
click at [912, 511] on button "Send Message" at bounding box center [890, 518] width 140 height 33
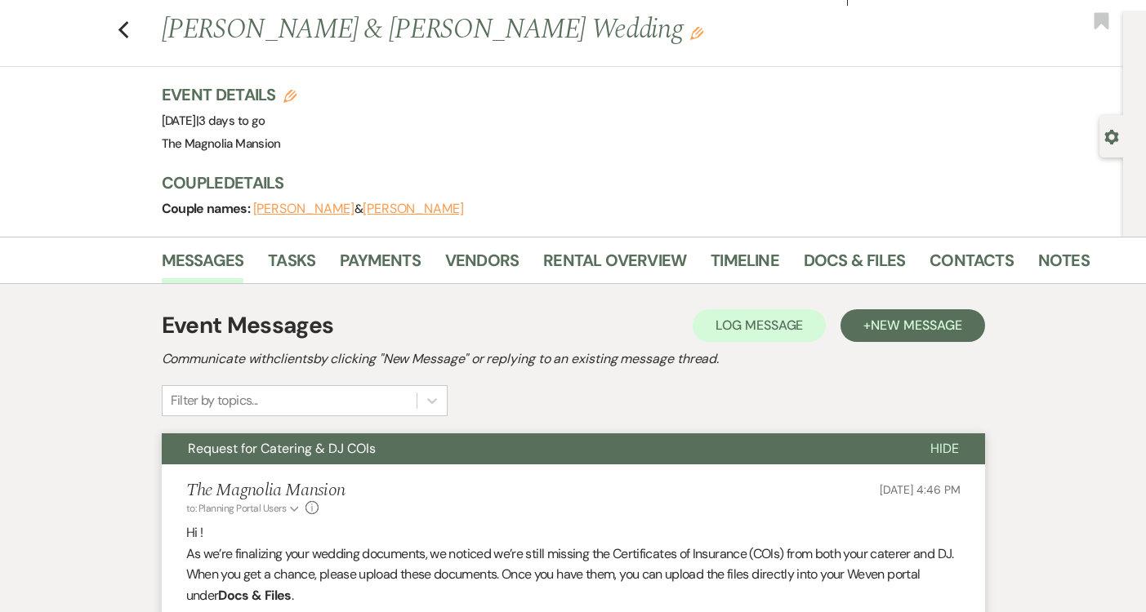
scroll to position [0, 0]
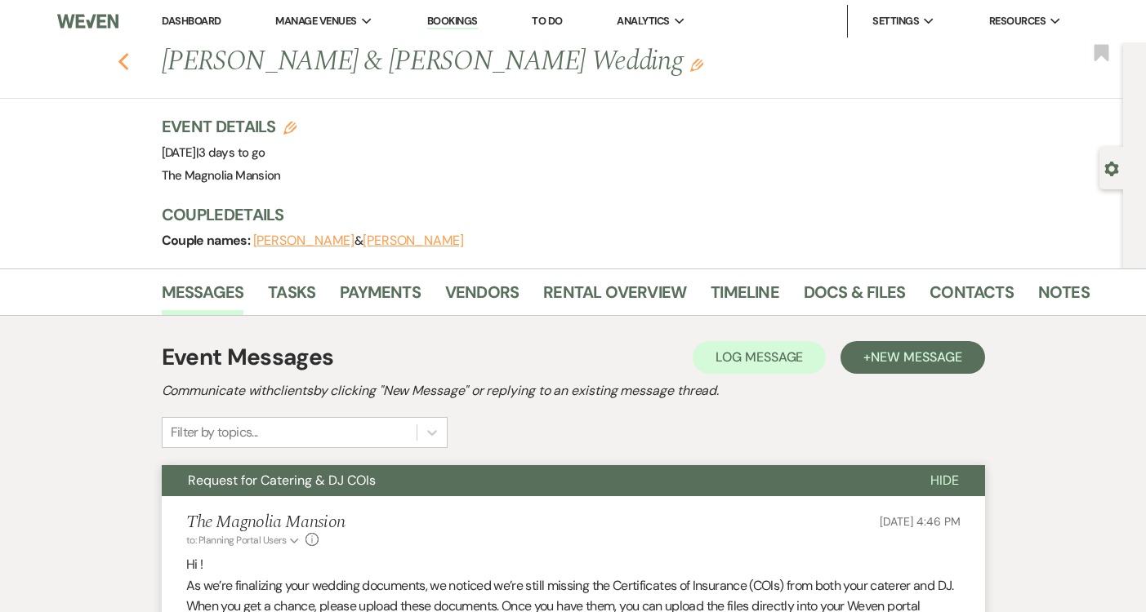
click at [128, 67] on use "button" at bounding box center [123, 62] width 11 height 18
